Goal: Information Seeking & Learning: Learn about a topic

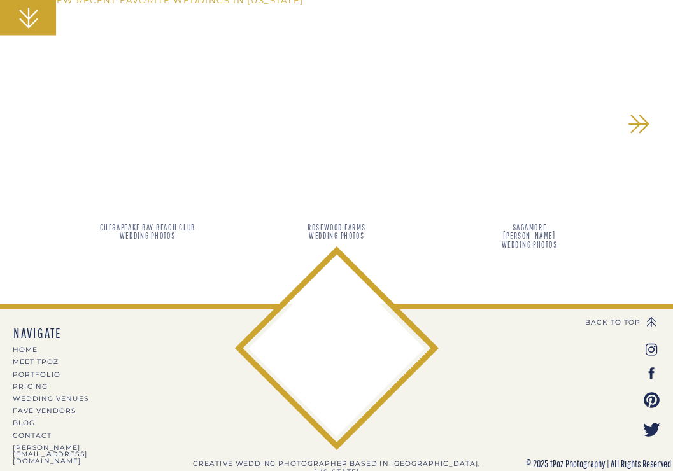
scroll to position [1045, 0]
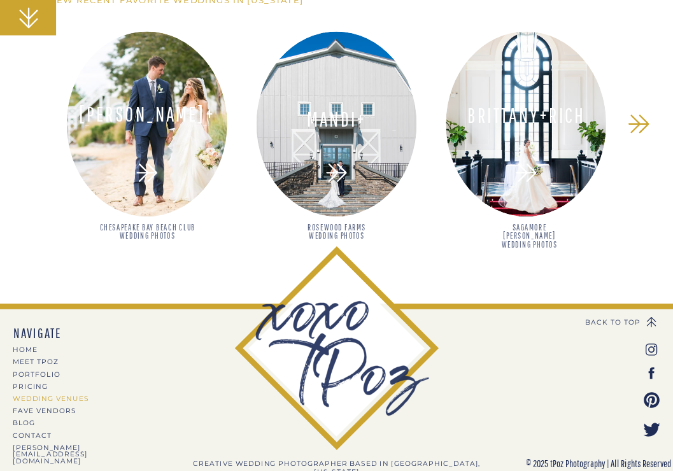
click at [78, 397] on nav "Wedding Venues" at bounding box center [61, 399] width 97 height 6
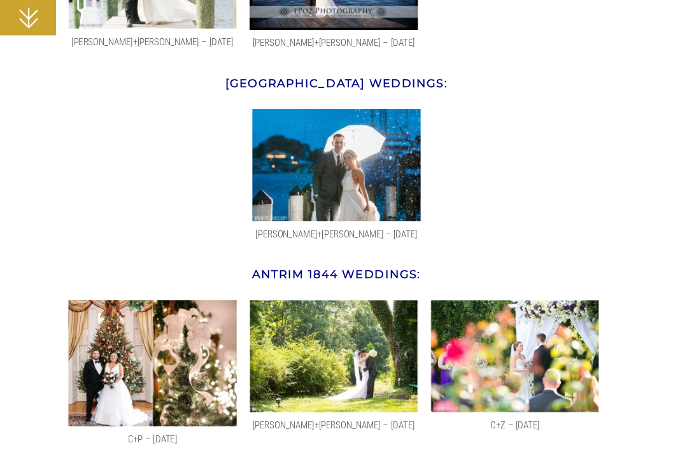
scroll to position [1665, 0]
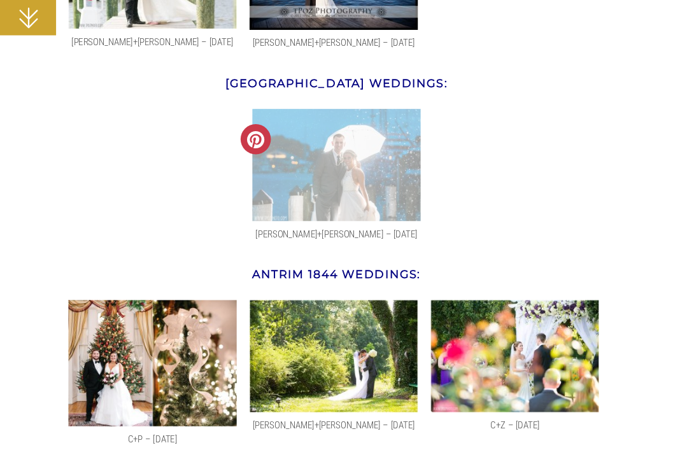
click at [344, 164] on img at bounding box center [336, 165] width 168 height 112
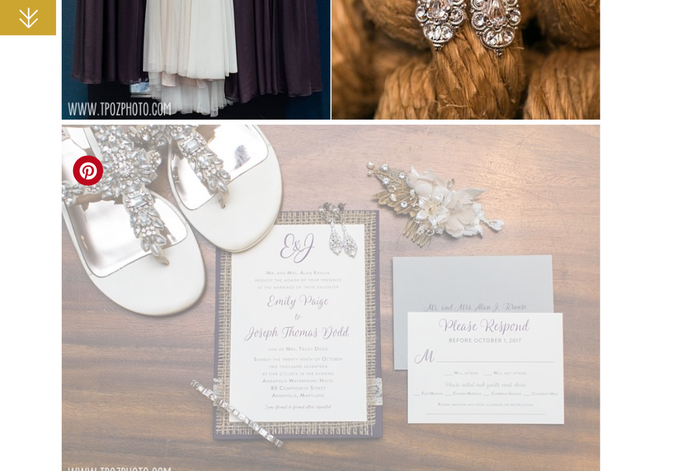
scroll to position [1121, 0]
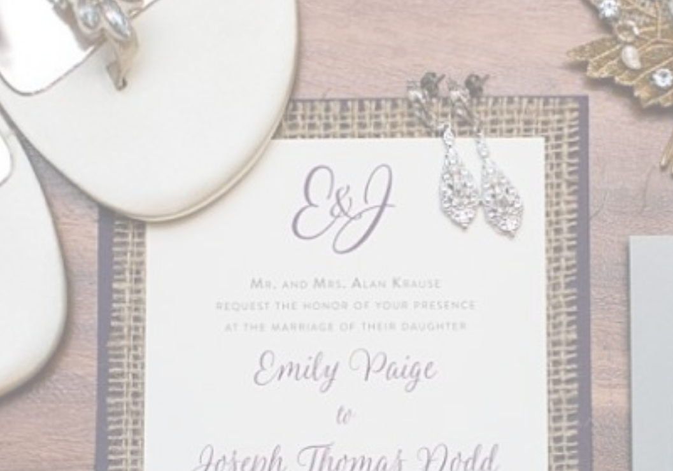
click at [64, 260] on img at bounding box center [331, 439] width 538 height 358
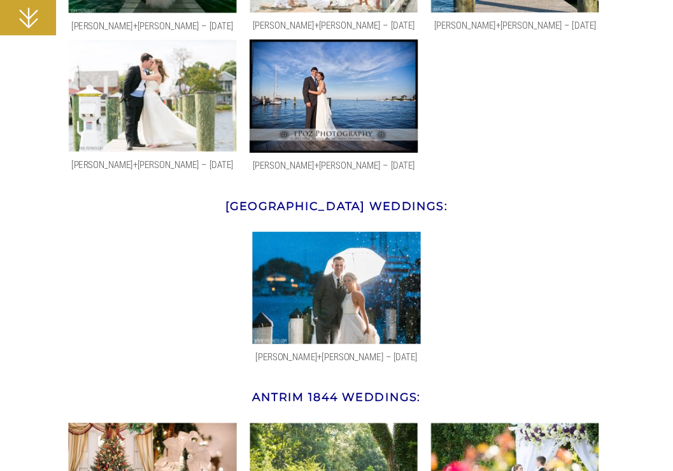
scroll to position [1543, 0]
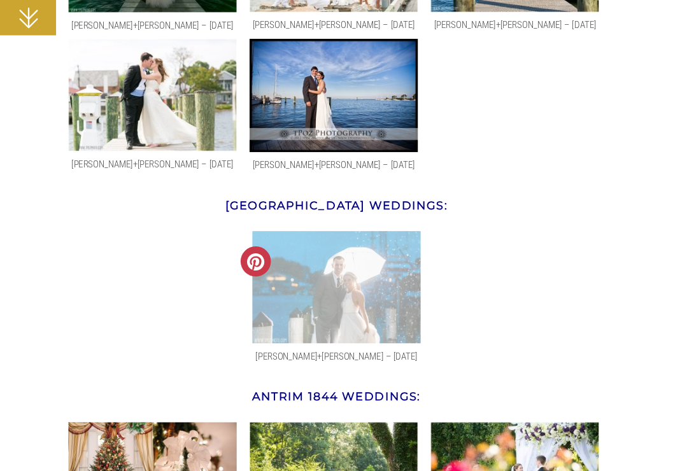
click at [287, 269] on img at bounding box center [336, 287] width 168 height 112
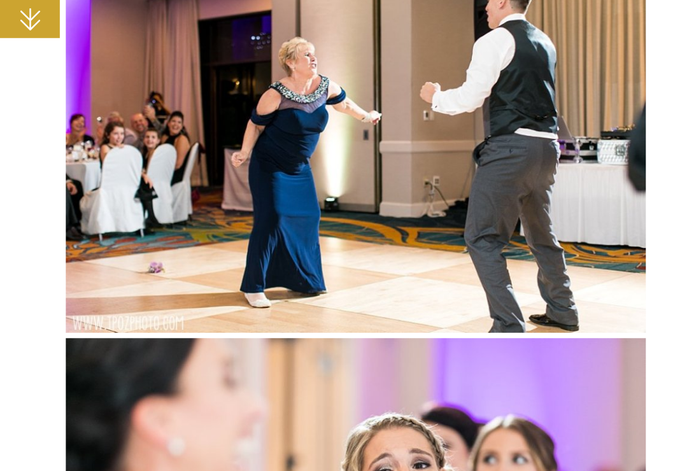
scroll to position [11041, 0]
